Goal: Understand process/instructions: Learn how to perform a task or action

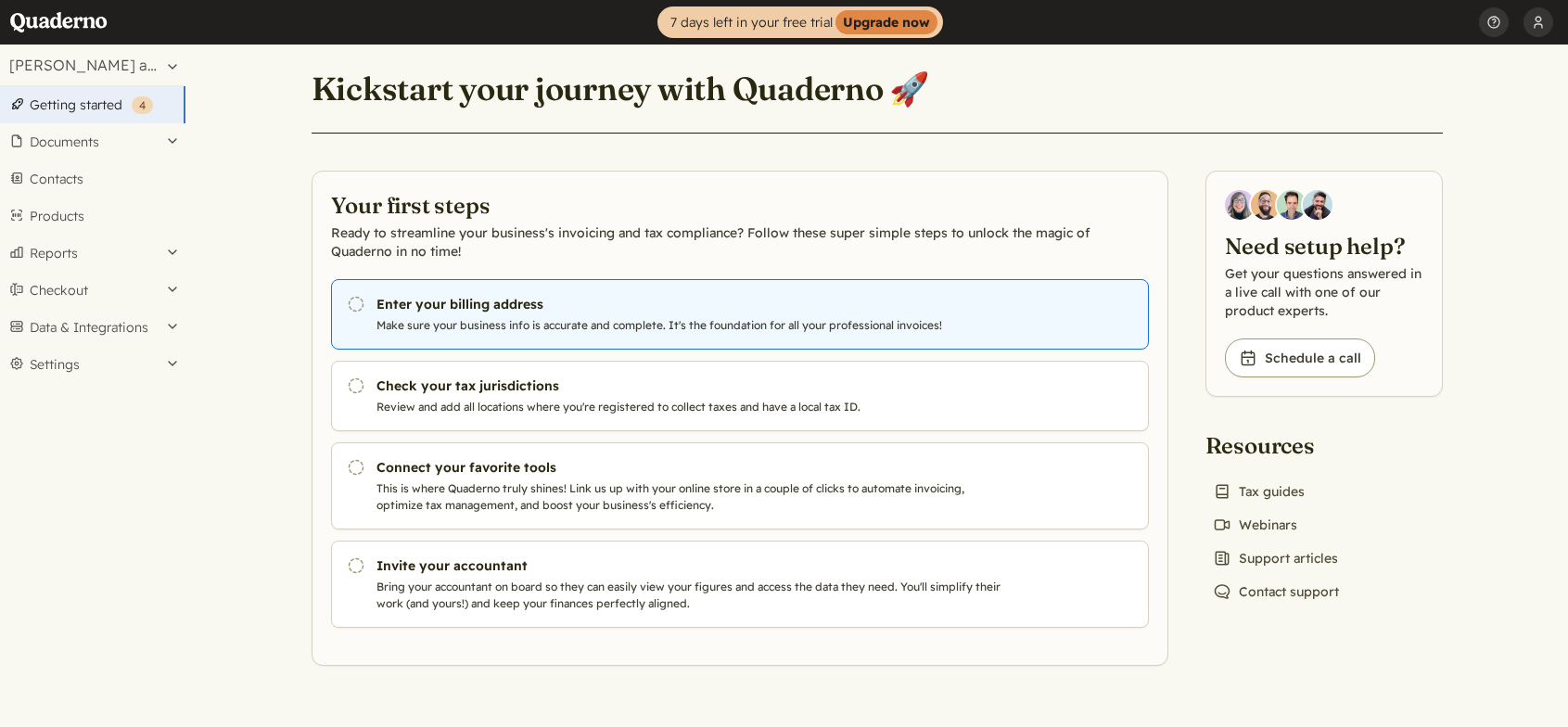
click at [560, 307] on h3 "Enter your billing address" at bounding box center [692, 305] width 633 height 19
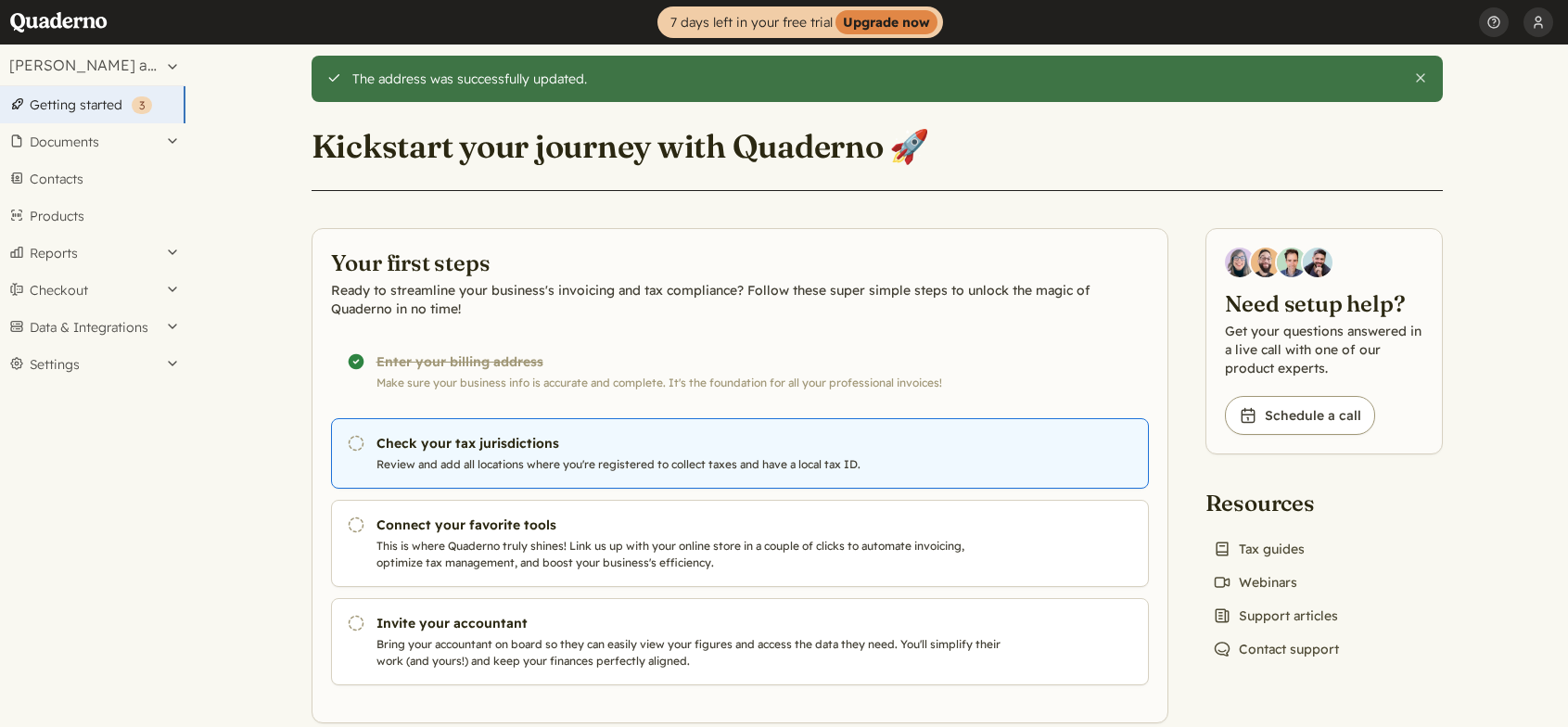
click at [544, 457] on p "Review and add all locations where you're registered to collect taxes and have …" at bounding box center [692, 465] width 633 height 17
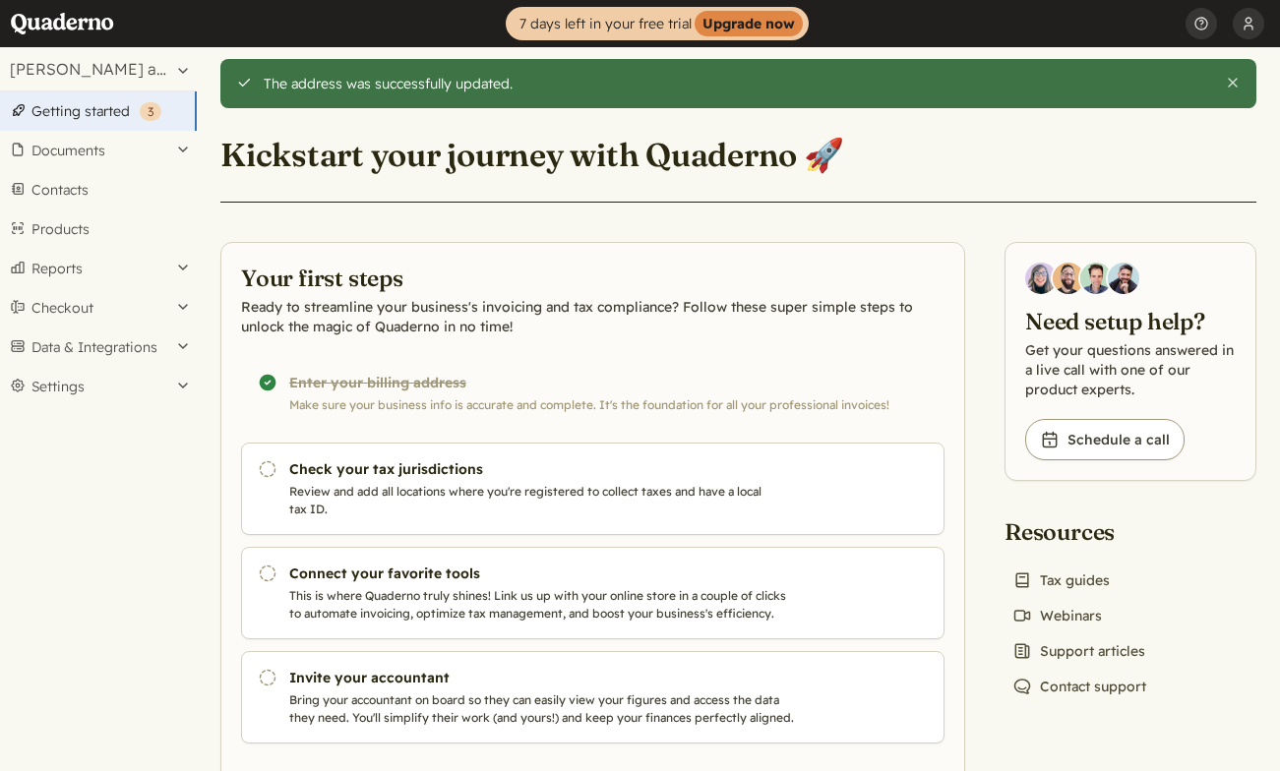
scroll to position [69, 0]
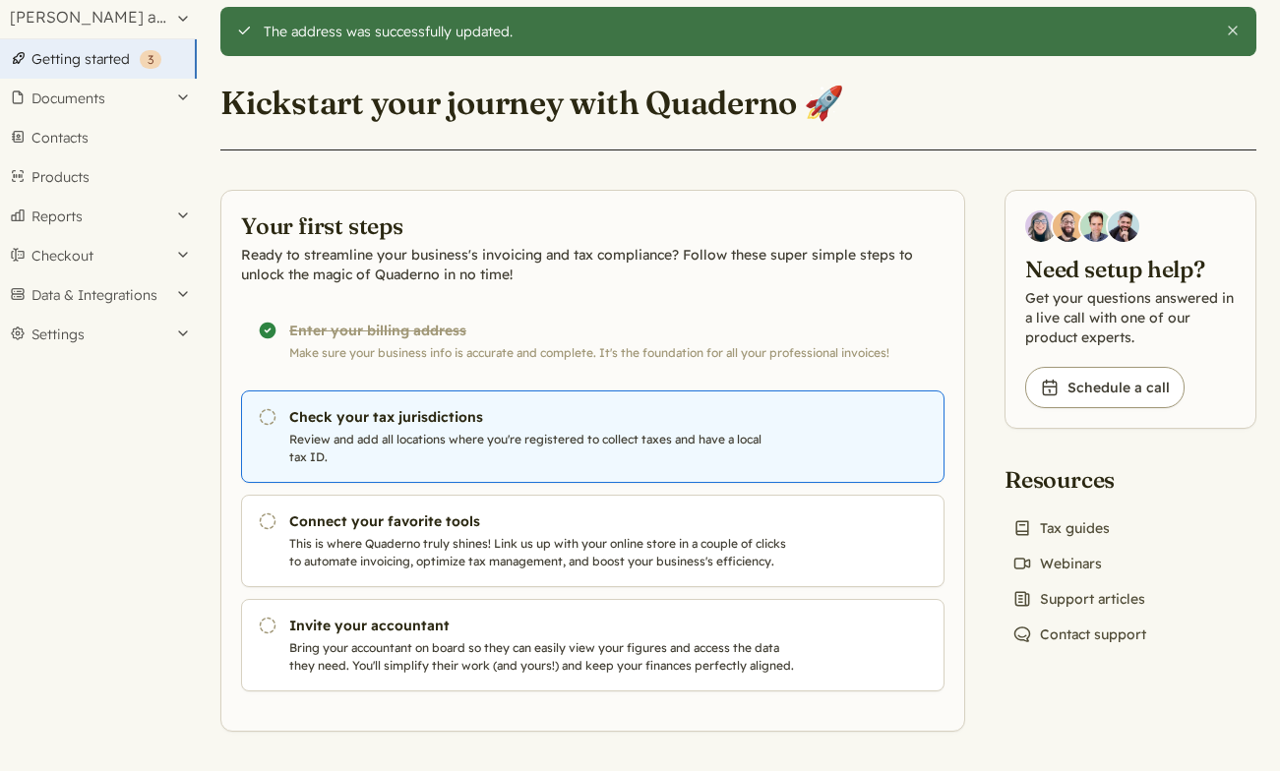
click at [375, 407] on h3 "Check your tax jurisdictions" at bounding box center [542, 417] width 507 height 20
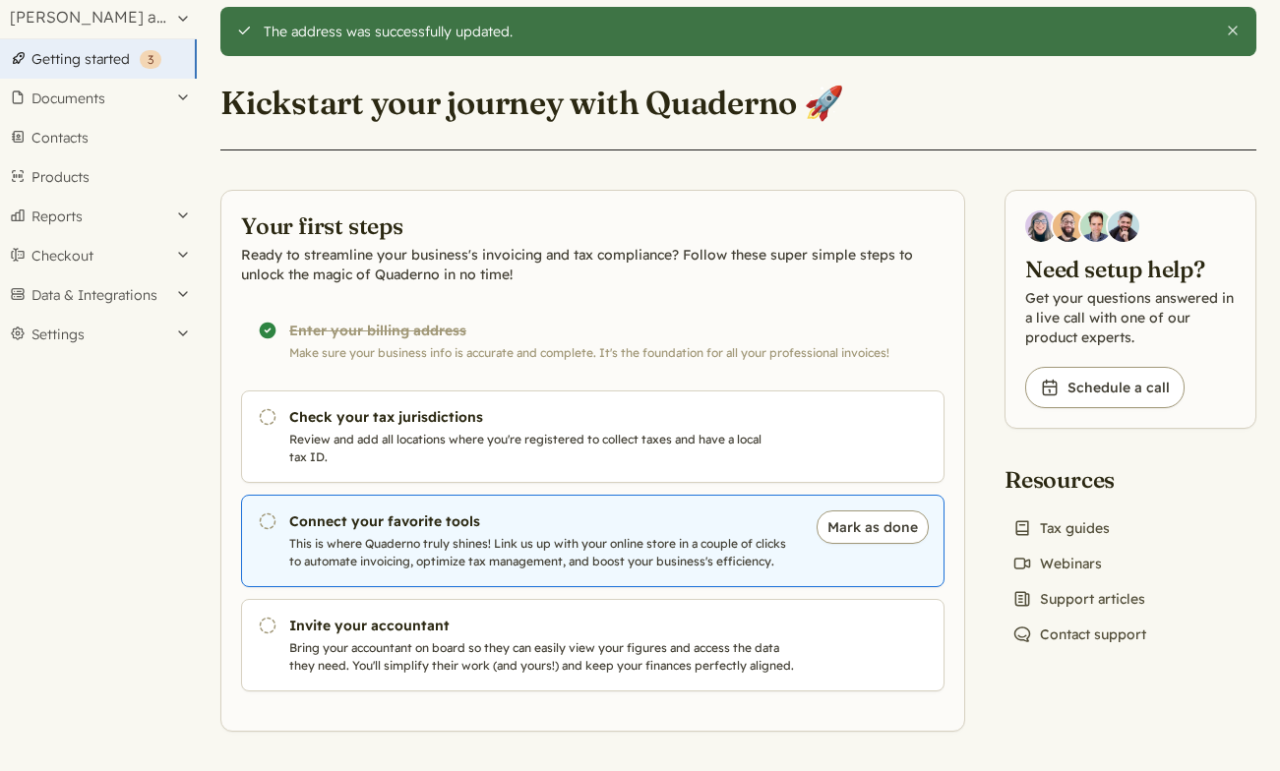
click at [366, 512] on h3 "Connect your favorite tools" at bounding box center [542, 522] width 507 height 20
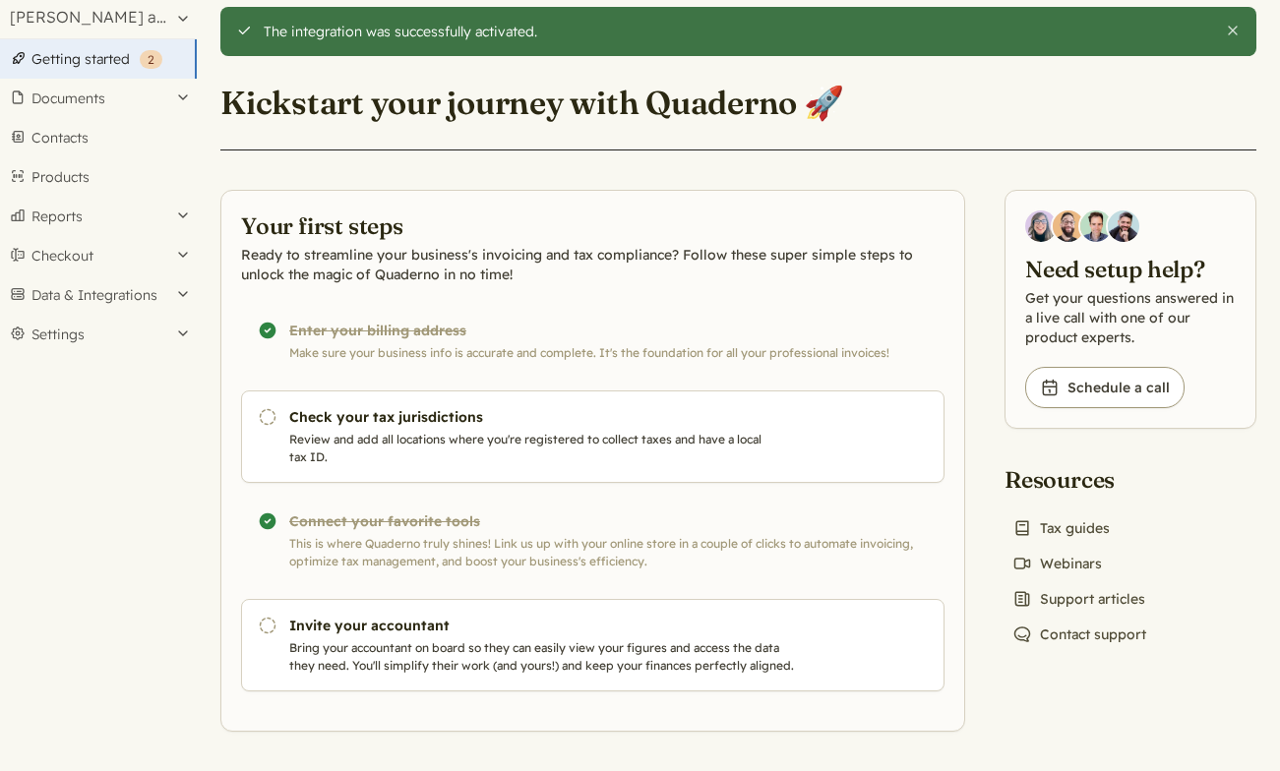
scroll to position [69, 0]
click at [670, 524] on div "Completed! Connect your favorite tools This is where Quaderno truly shines! Lin…" at bounding box center [592, 541] width 703 height 92
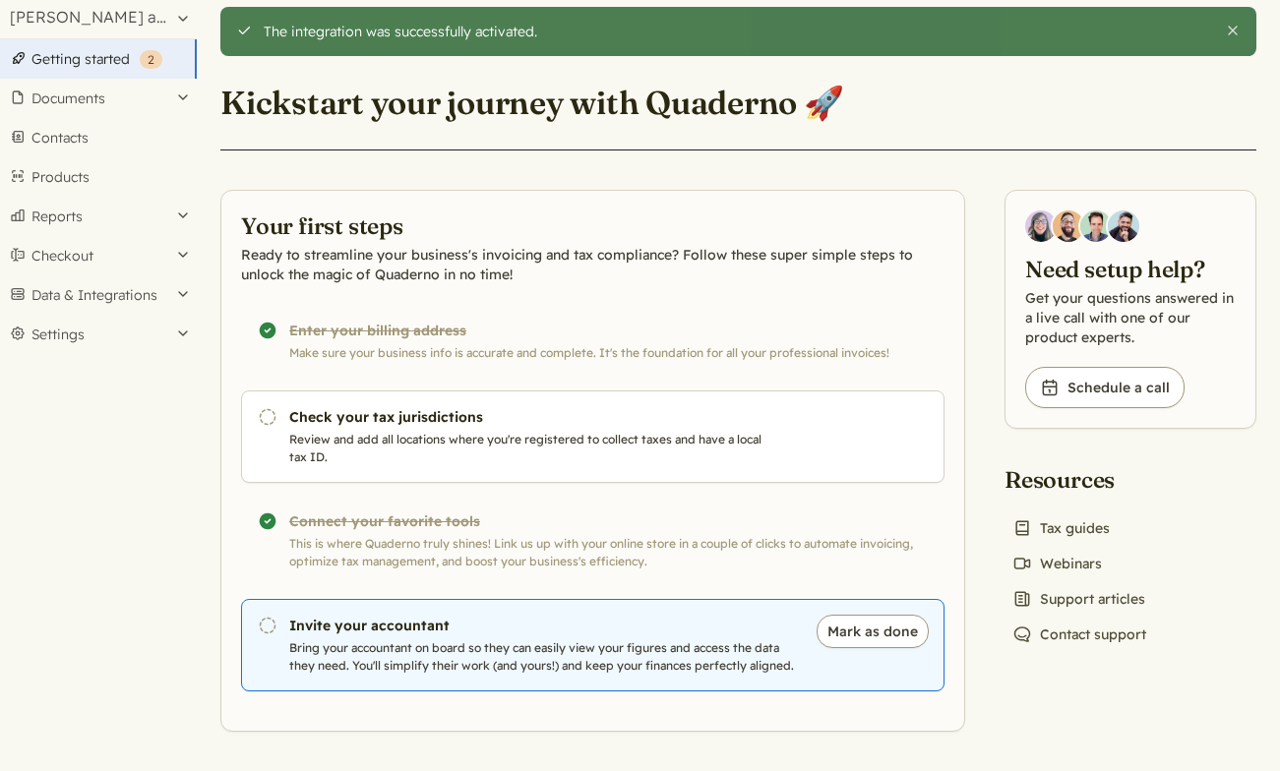
click at [612, 618] on link "Pending Invite your accountant Bring your accountant on board so they can easil…" at bounding box center [592, 645] width 703 height 92
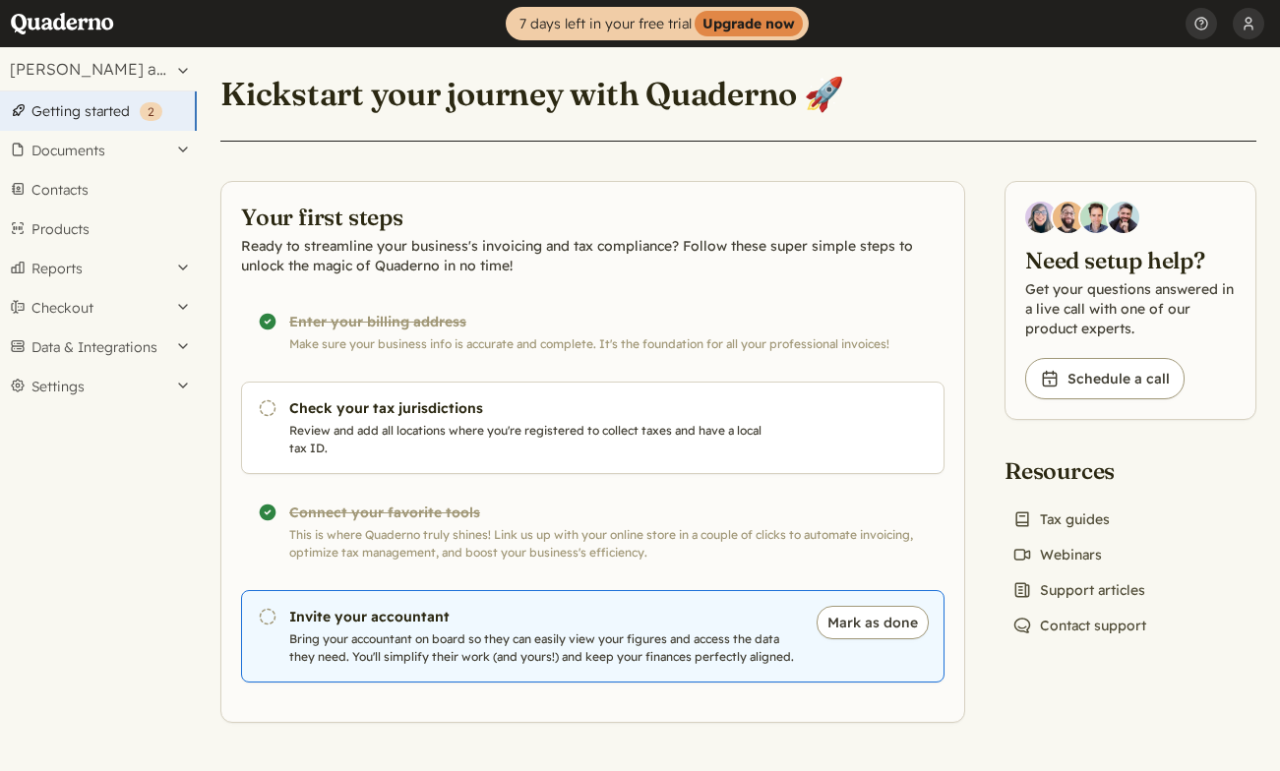
scroll to position [9, 0]
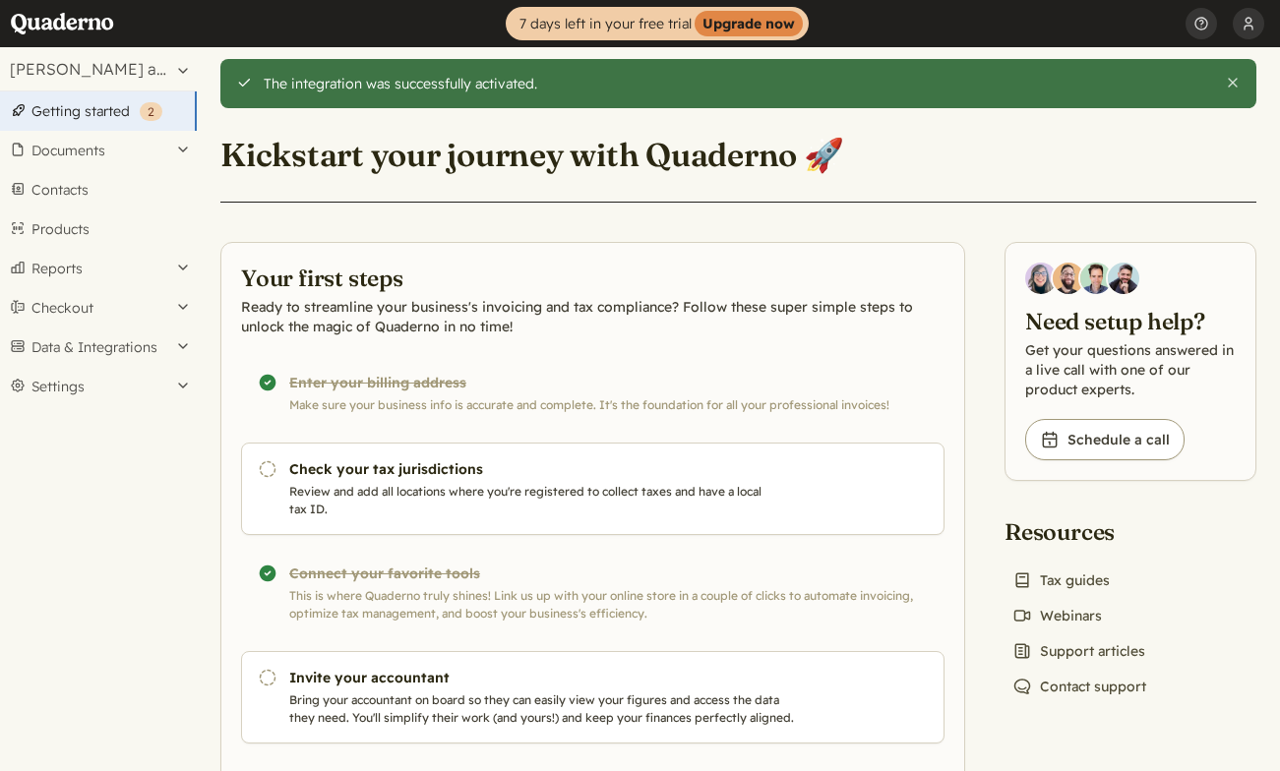
click at [105, 118] on link "Getting started ( 2 )" at bounding box center [98, 110] width 197 height 39
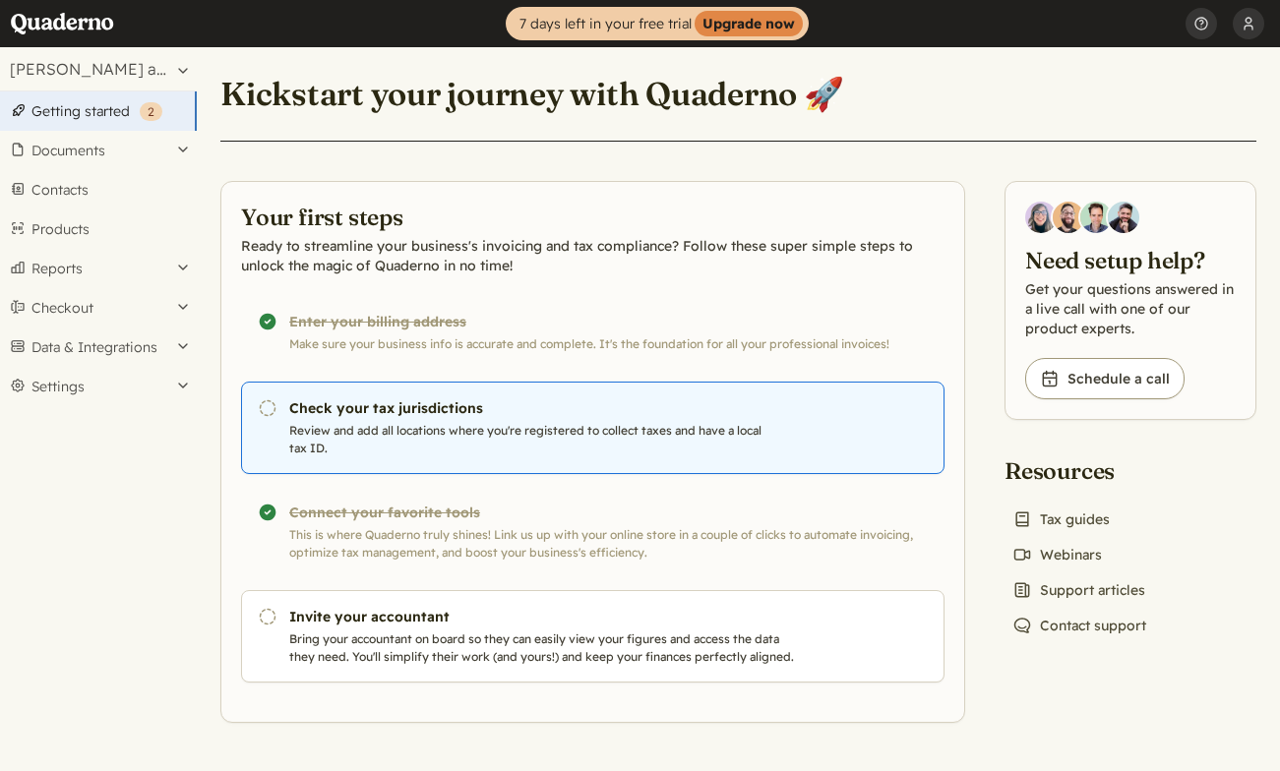
scroll to position [9, 0]
click at [591, 427] on p "Review and add all locations where you're registered to collect taxes and have …" at bounding box center [542, 439] width 507 height 35
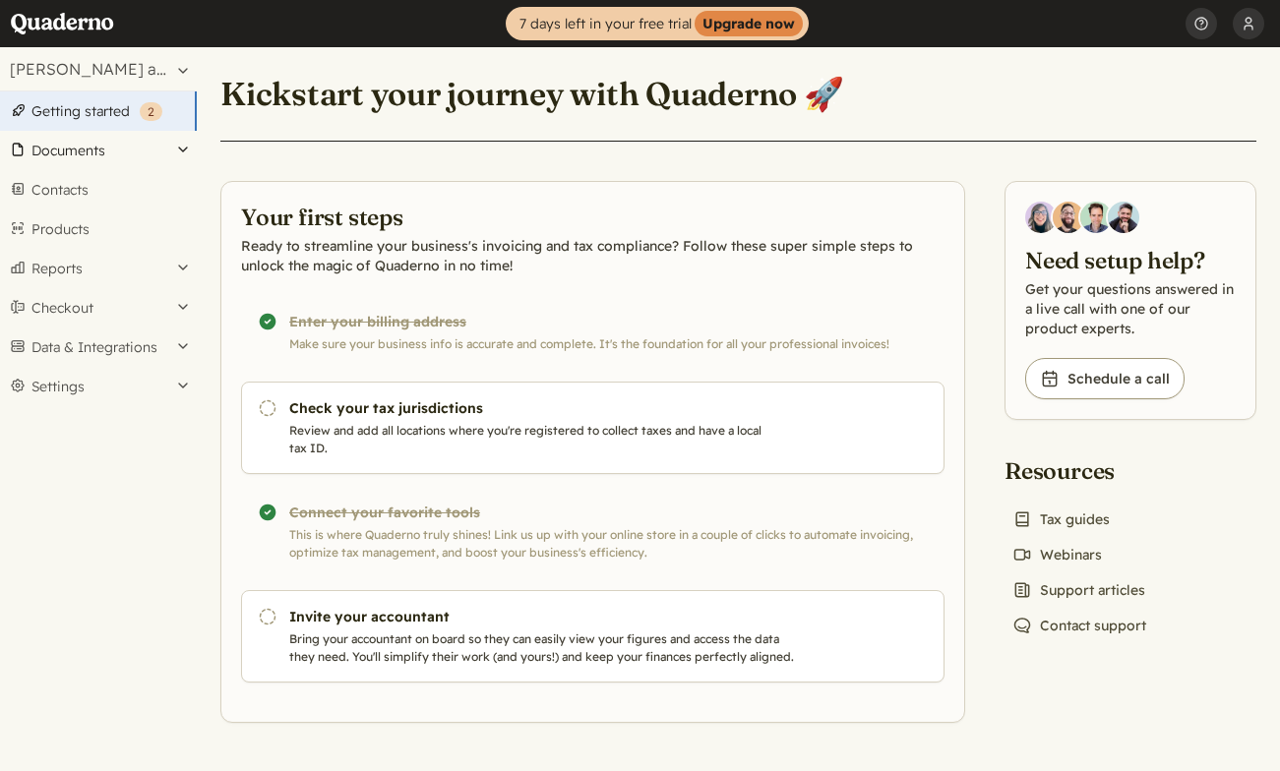
click at [82, 152] on button "Documents" at bounding box center [98, 150] width 197 height 39
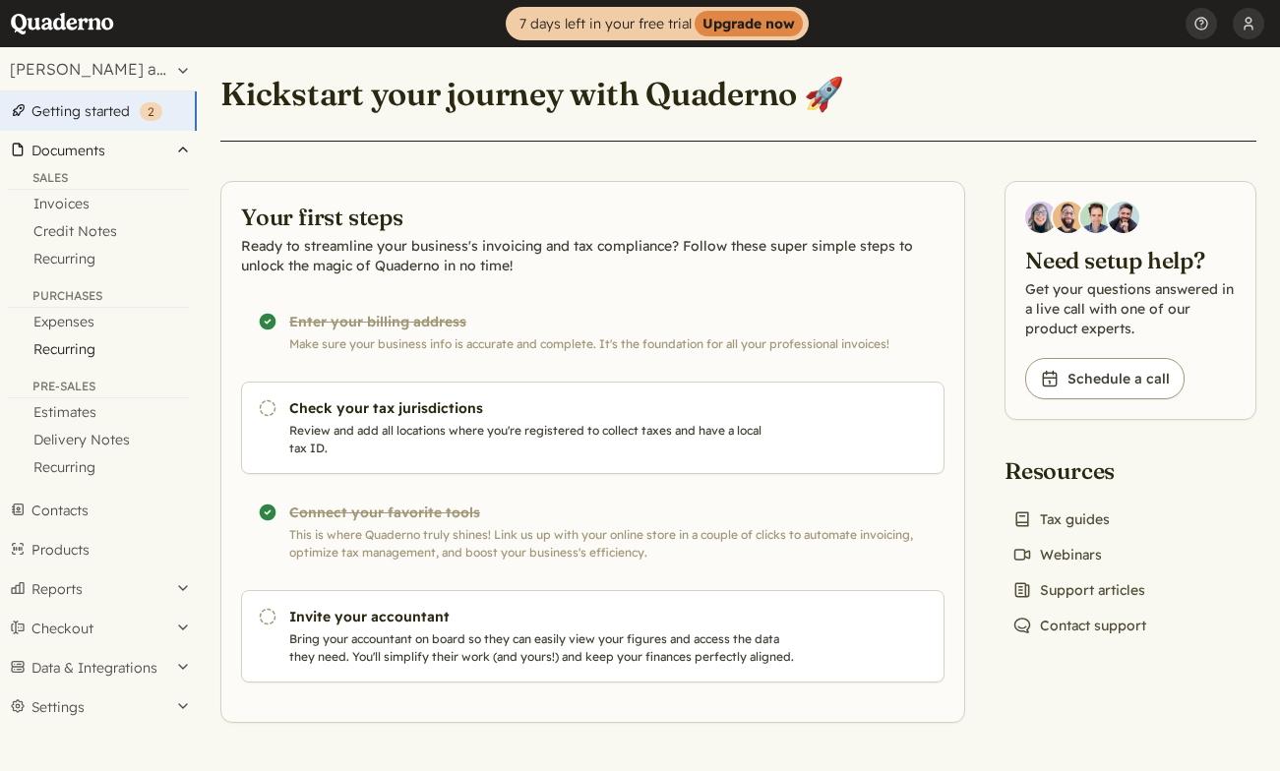
scroll to position [9, 0]
click at [88, 499] on link "Contacts" at bounding box center [98, 510] width 197 height 39
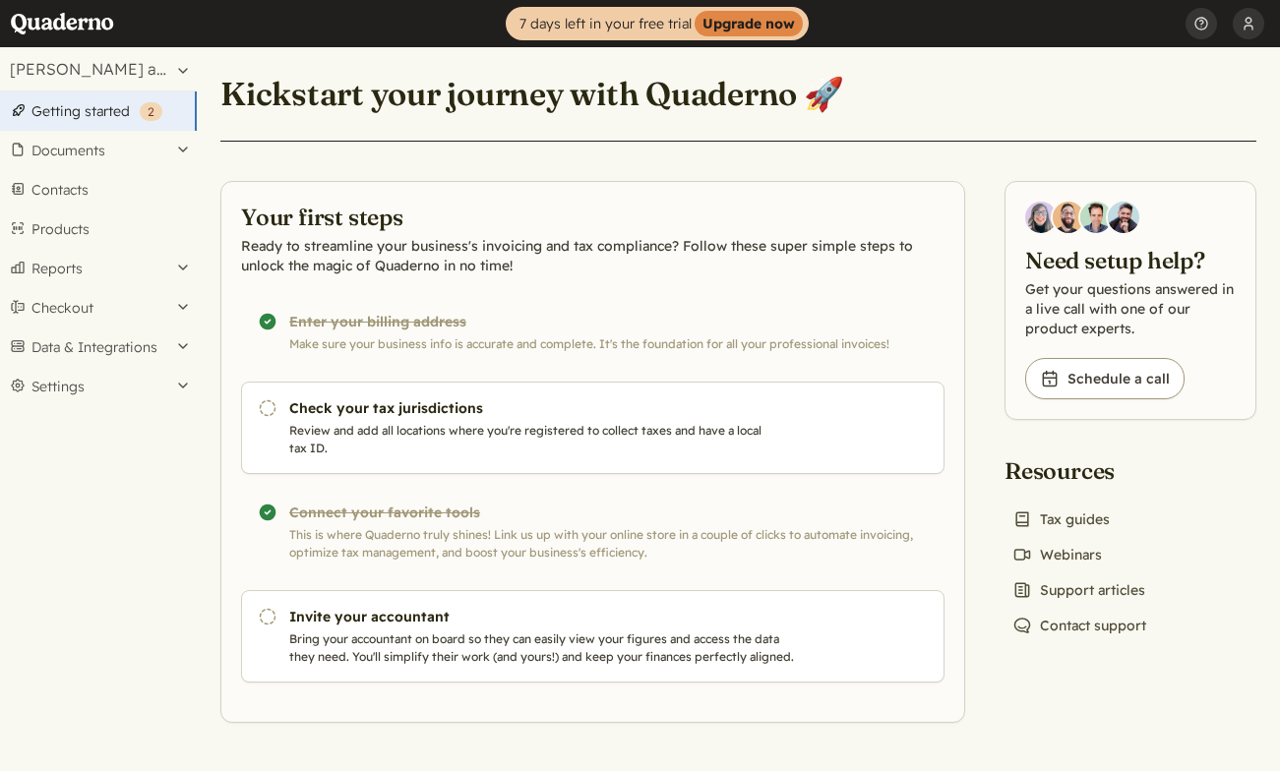
scroll to position [9, 0]
click at [541, 520] on div "Completed! Connect your favorite tools This is where Quaderno truly shines! Lin…" at bounding box center [592, 532] width 703 height 92
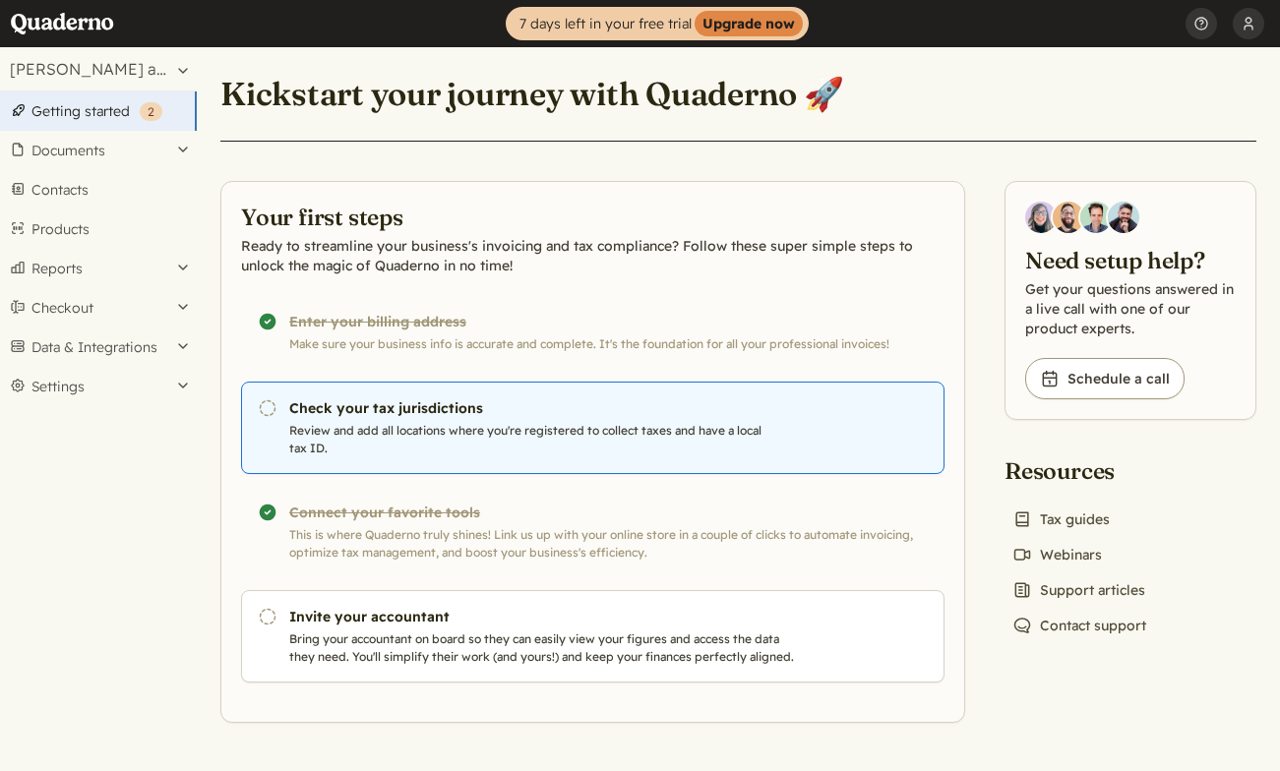
click at [420, 410] on h3 "Check your tax jurisdictions" at bounding box center [542, 408] width 507 height 20
